Goal: Navigation & Orientation: Find specific page/section

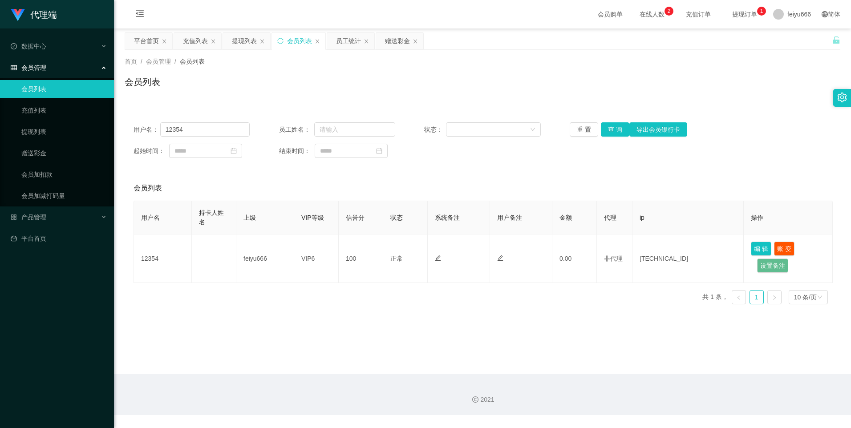
click at [305, 41] on div "会员列表" at bounding box center [299, 40] width 25 height 17
drag, startPoint x: 305, startPoint y: 41, endPoint x: 331, endPoint y: 437, distance: 397.4
click at [331, 428] on html "代理端 数据中心 员工统计 团队统计 会员管理 会员列表 充值列表 提现列表 赠送彩金 会员加扣款 会员加减打码量 产品管理 开奖记录 注单管理 产品列表 即…" at bounding box center [425, 214] width 851 height 428
click at [214, 42] on icon "图标: close" at bounding box center [212, 41] width 5 height 5
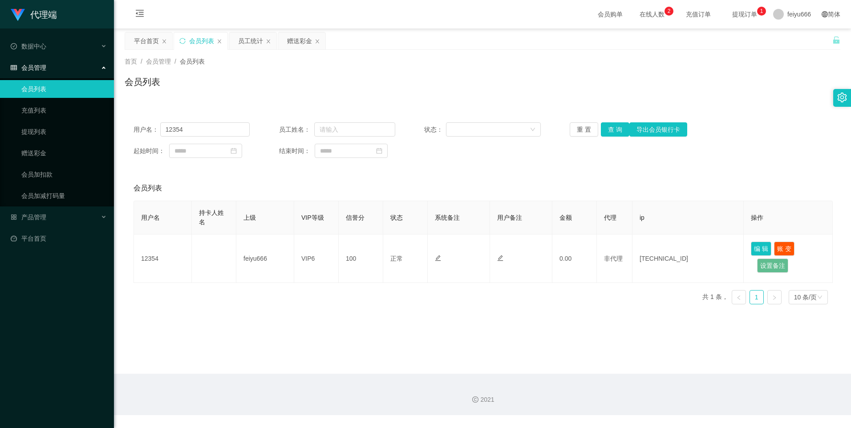
click at [214, 42] on div "会员列表" at bounding box center [200, 40] width 53 height 17
click at [221, 41] on icon "图标: close" at bounding box center [219, 41] width 5 height 5
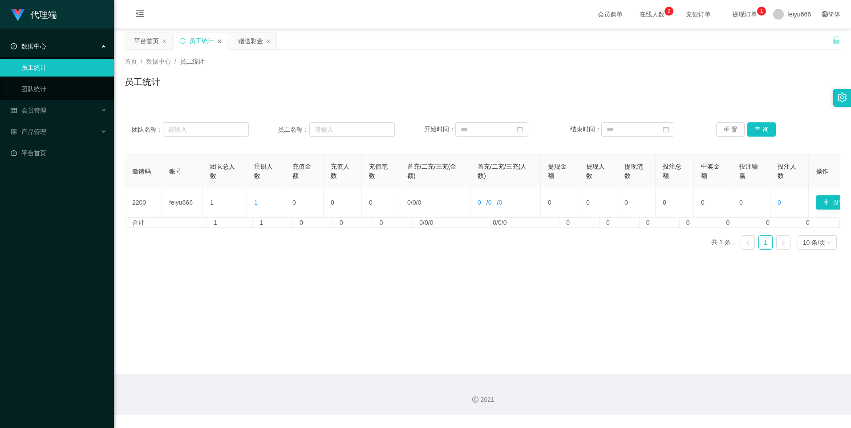
click at [221, 40] on icon "图标: close" at bounding box center [219, 41] width 5 height 5
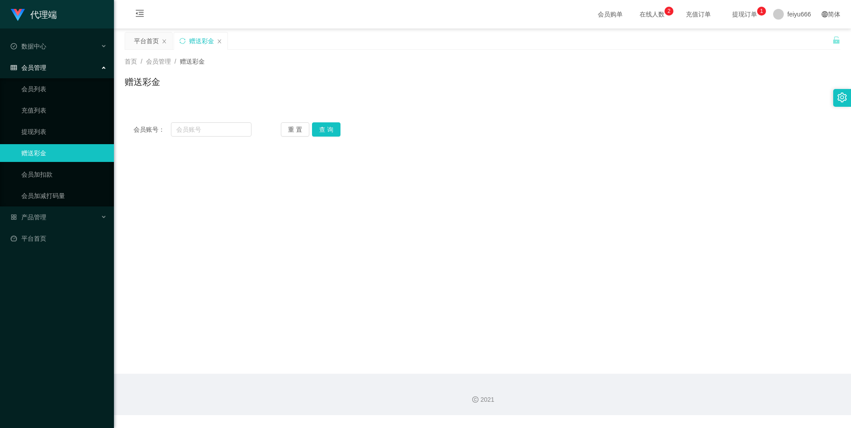
click at [221, 40] on icon "图标: close" at bounding box center [219, 41] width 5 height 5
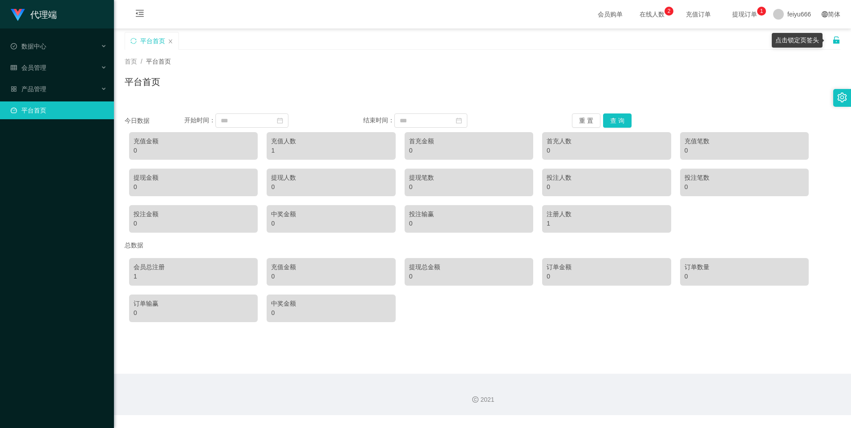
click at [833, 40] on icon "图标: unlock" at bounding box center [836, 39] width 6 height 7
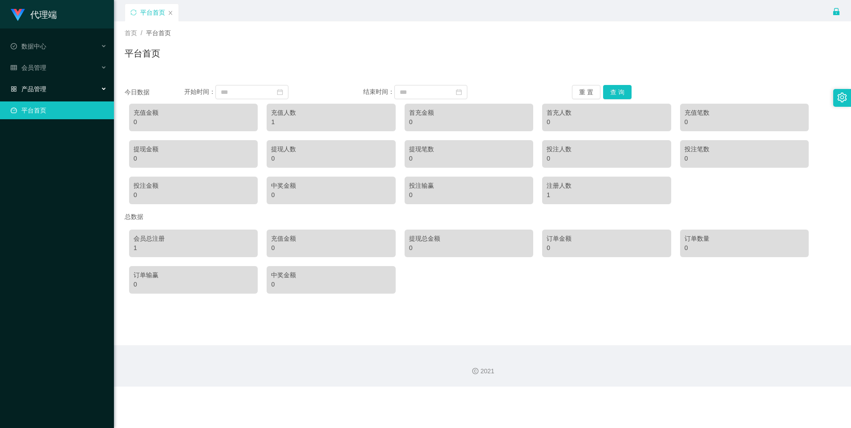
click at [70, 86] on div "产品管理" at bounding box center [57, 89] width 114 height 18
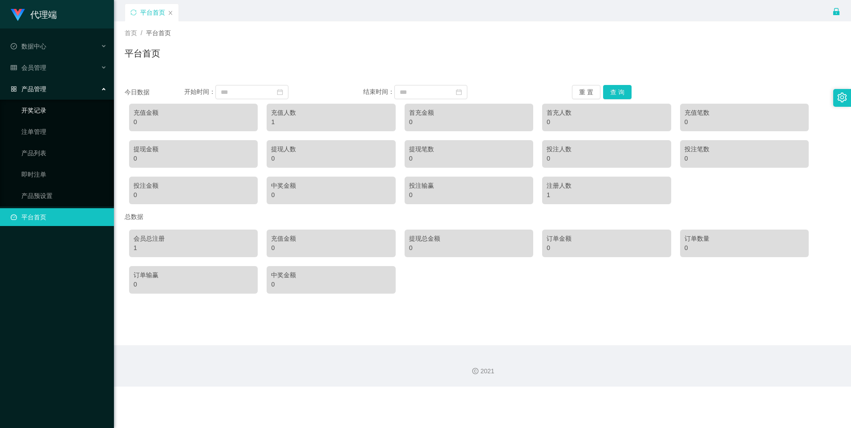
click at [66, 108] on link "开奖记录" at bounding box center [63, 110] width 85 height 18
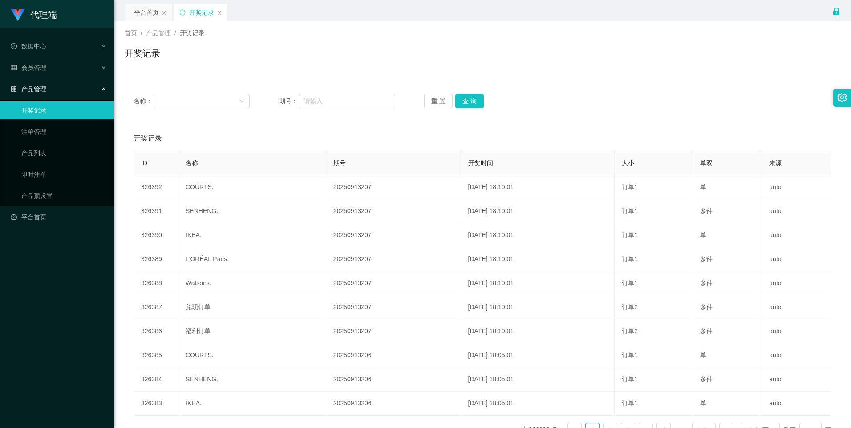
click at [105, 91] on div "产品管理" at bounding box center [57, 89] width 114 height 18
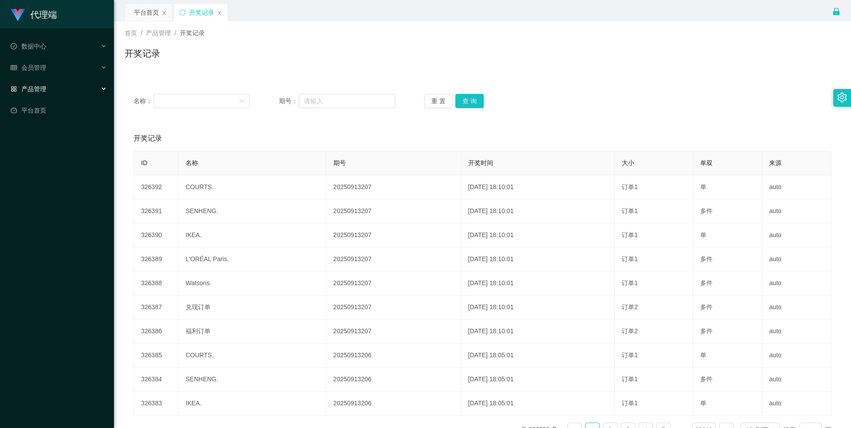
click at [104, 90] on div "产品管理" at bounding box center [57, 89] width 114 height 18
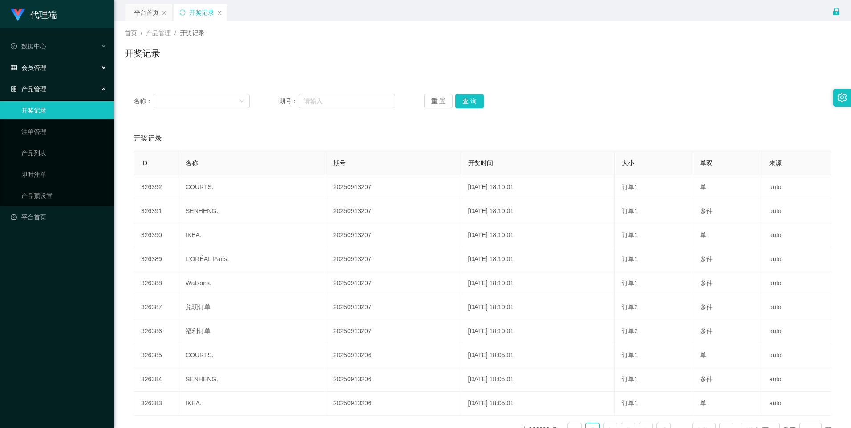
click at [104, 68] on icon at bounding box center [104, 68] width 4 height 0
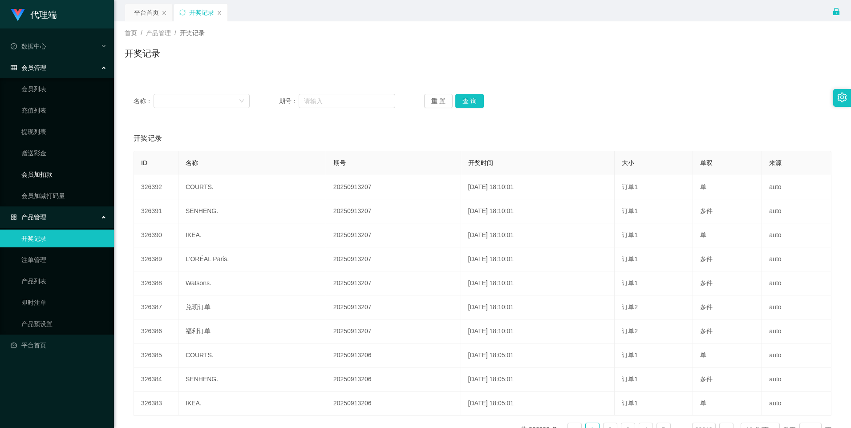
click at [84, 173] on link "会员加扣款" at bounding box center [63, 175] width 85 height 18
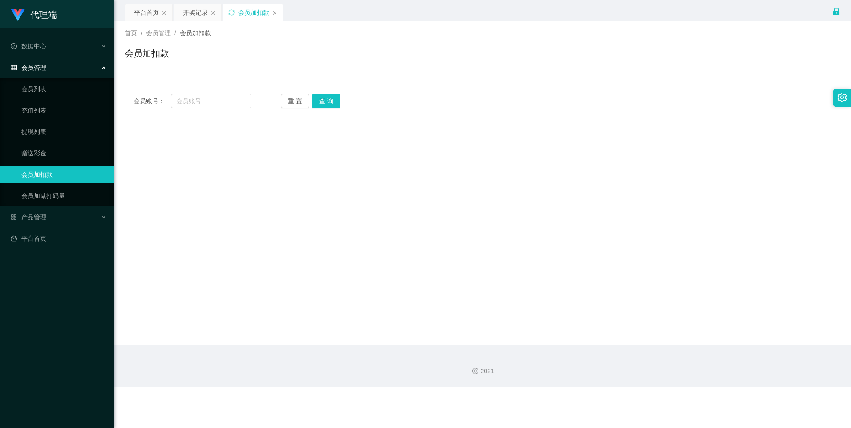
click at [82, 177] on link "会员加扣款" at bounding box center [63, 175] width 85 height 18
click at [68, 155] on link "赠送彩金" at bounding box center [63, 153] width 85 height 18
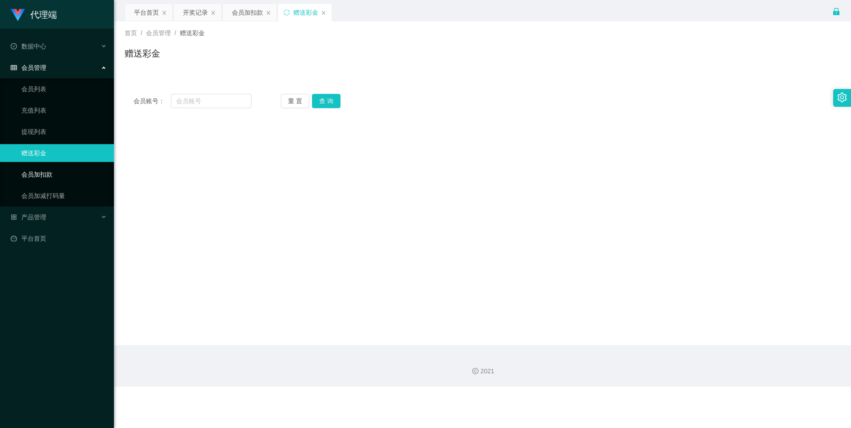
click at [71, 178] on link "会员加扣款" at bounding box center [63, 175] width 85 height 18
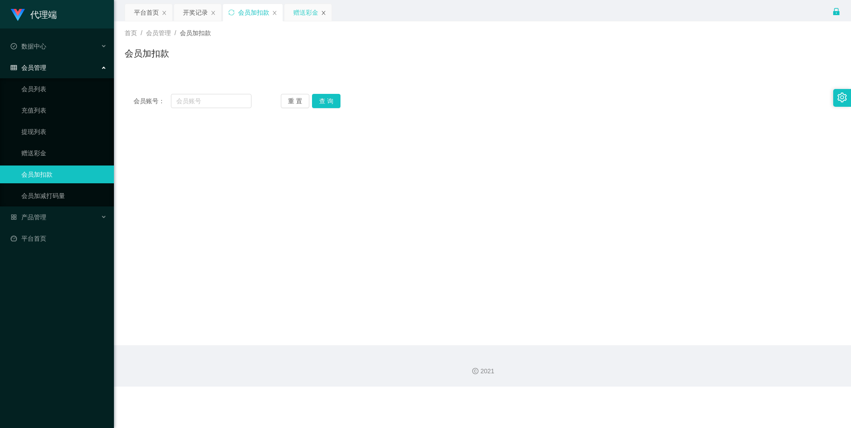
click at [322, 13] on icon "图标: close" at bounding box center [323, 12] width 5 height 5
click at [275, 10] on div "会员加扣款" at bounding box center [253, 12] width 60 height 17
click at [211, 12] on icon "图标: close" at bounding box center [212, 12] width 5 height 5
click at [228, 14] on icon "图标: close" at bounding box center [225, 12] width 5 height 5
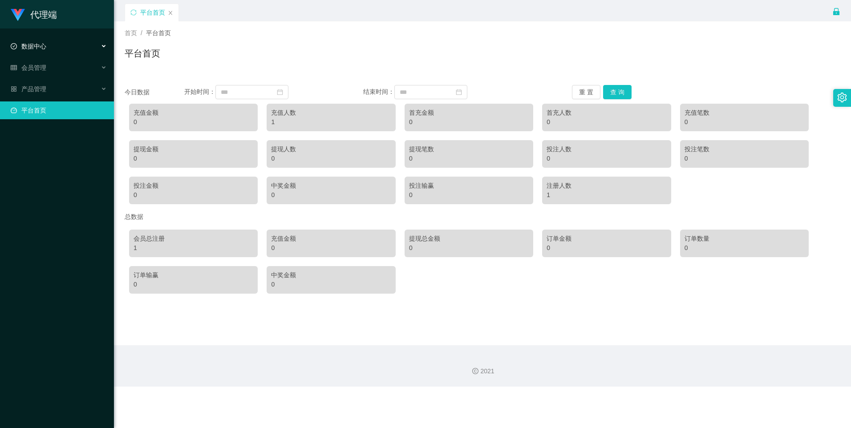
click at [106, 46] on div "数据中心" at bounding box center [57, 46] width 114 height 18
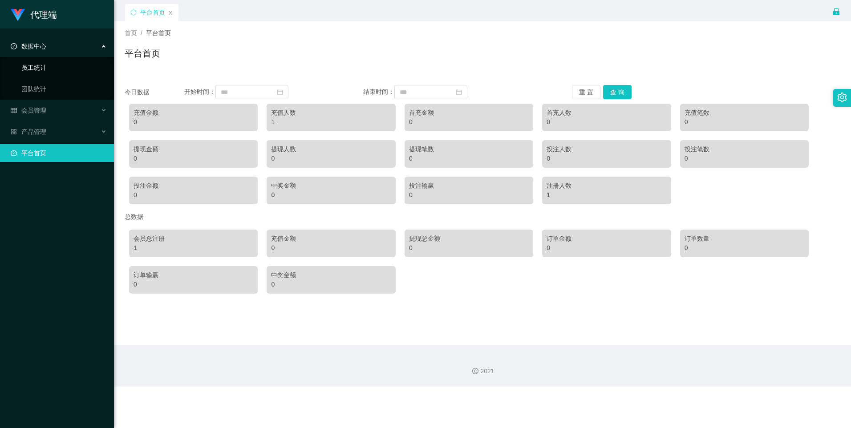
click at [51, 62] on link "员工统计" at bounding box center [63, 68] width 85 height 18
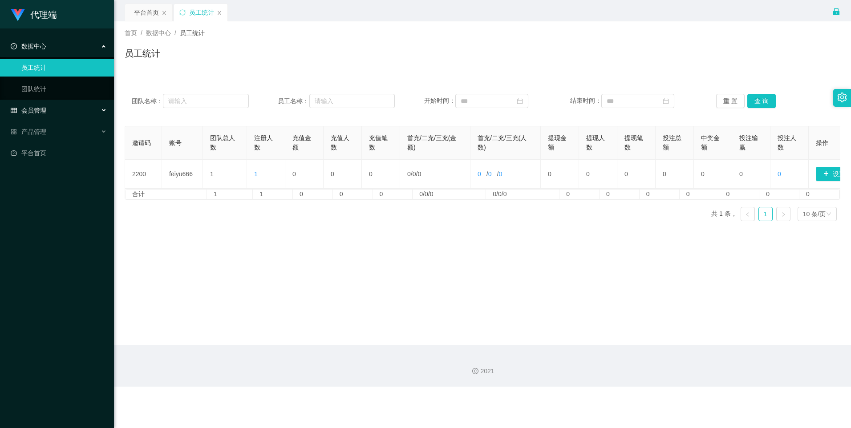
click at [56, 109] on div "会员管理" at bounding box center [57, 110] width 114 height 18
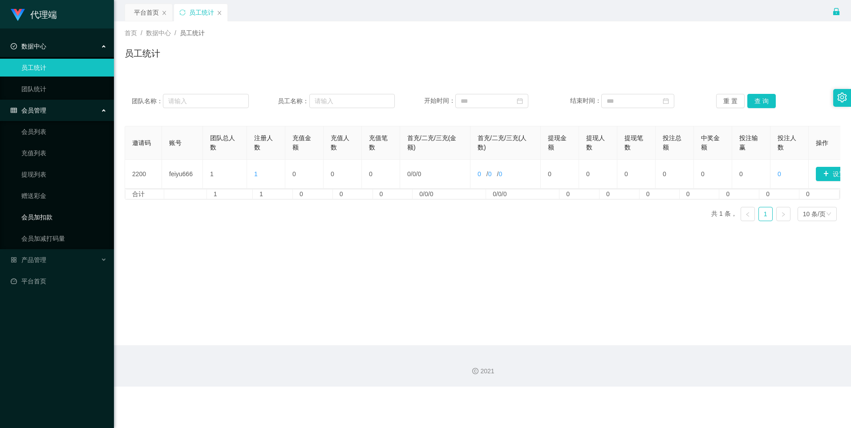
click at [69, 215] on link "会员加扣款" at bounding box center [63, 217] width 85 height 18
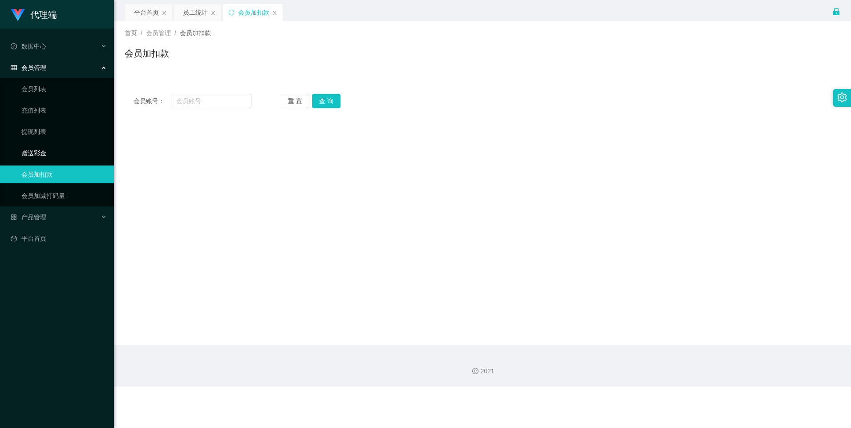
click at [58, 150] on link "赠送彩金" at bounding box center [63, 153] width 85 height 18
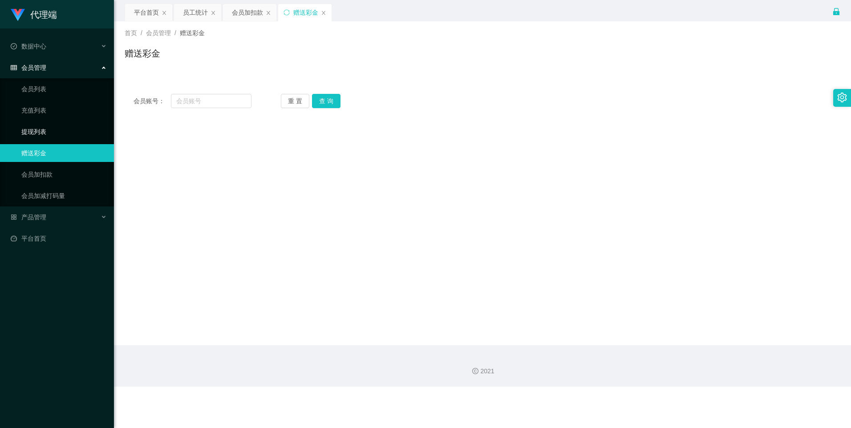
click at [59, 125] on link "提现列表" at bounding box center [63, 132] width 85 height 18
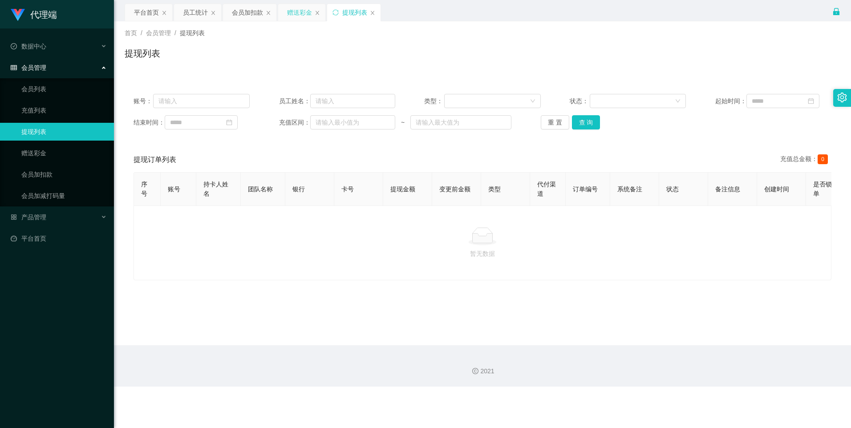
click at [306, 8] on div "赠送彩金" at bounding box center [299, 12] width 25 height 17
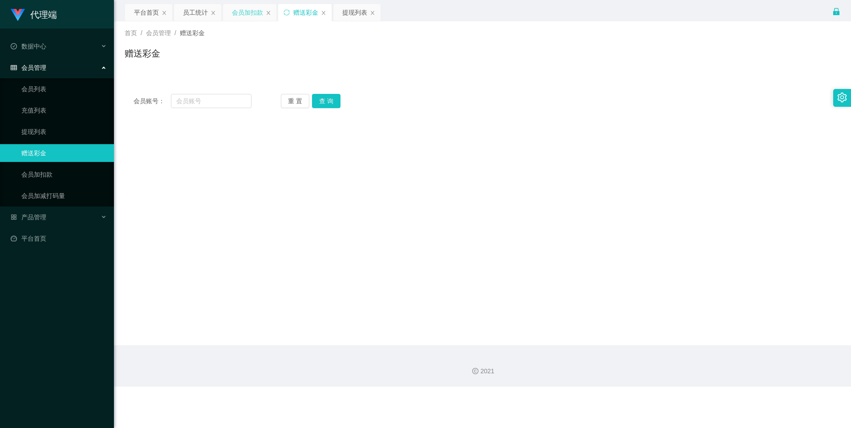
click at [259, 9] on div "会员加扣款" at bounding box center [247, 12] width 31 height 17
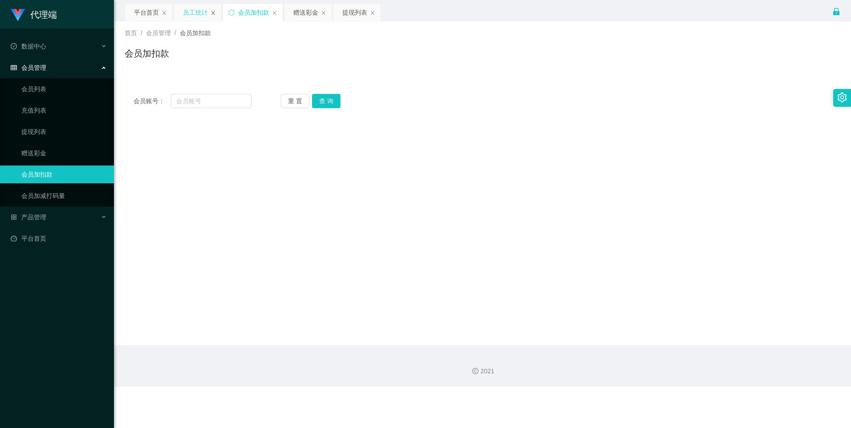
click at [214, 10] on icon "图标: close" at bounding box center [212, 12] width 5 height 5
click at [50, 91] on link "会员列表" at bounding box center [63, 89] width 85 height 18
